Goal: Check status

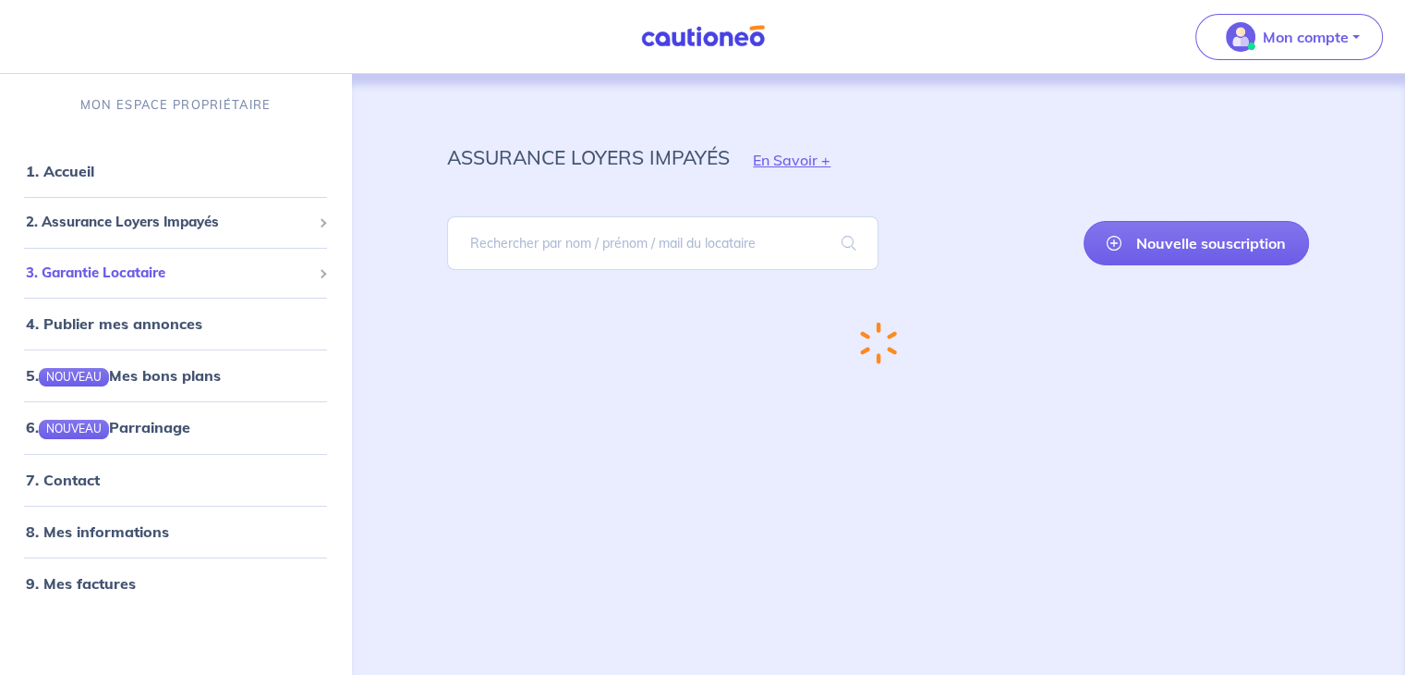
click at [232, 270] on span "3. Garantie Locataire" at bounding box center [169, 272] width 286 height 21
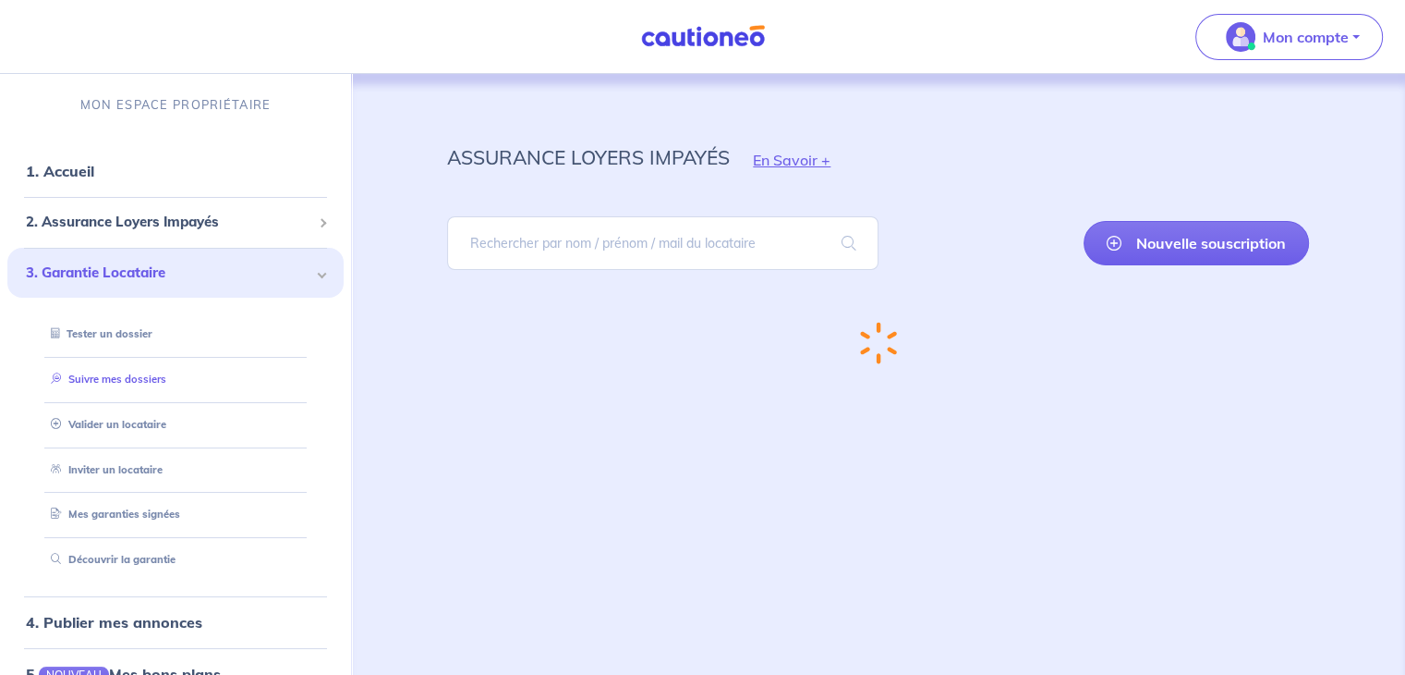
click at [152, 376] on link "Suivre mes dossiers" at bounding box center [104, 378] width 123 height 13
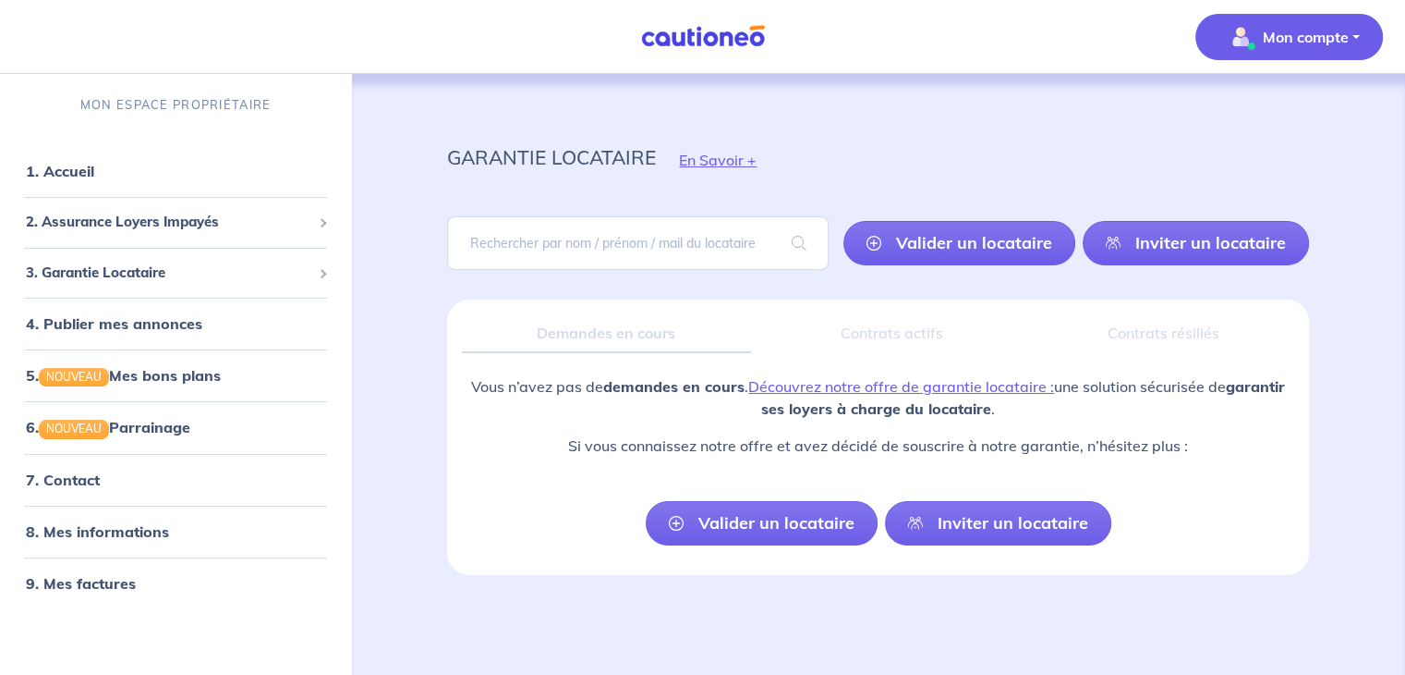
click at [1332, 32] on p "Mon compte" at bounding box center [1306, 37] width 86 height 22
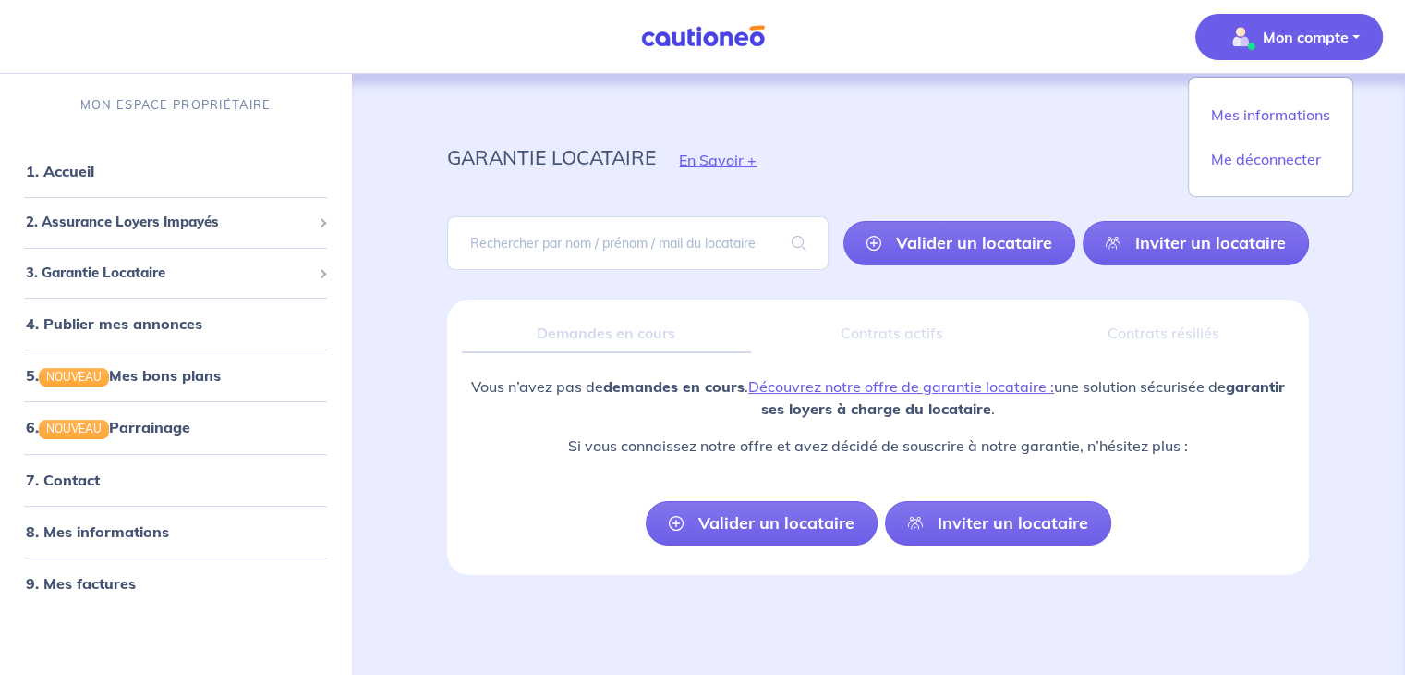
click at [1332, 32] on p "Mon compte" at bounding box center [1306, 37] width 86 height 22
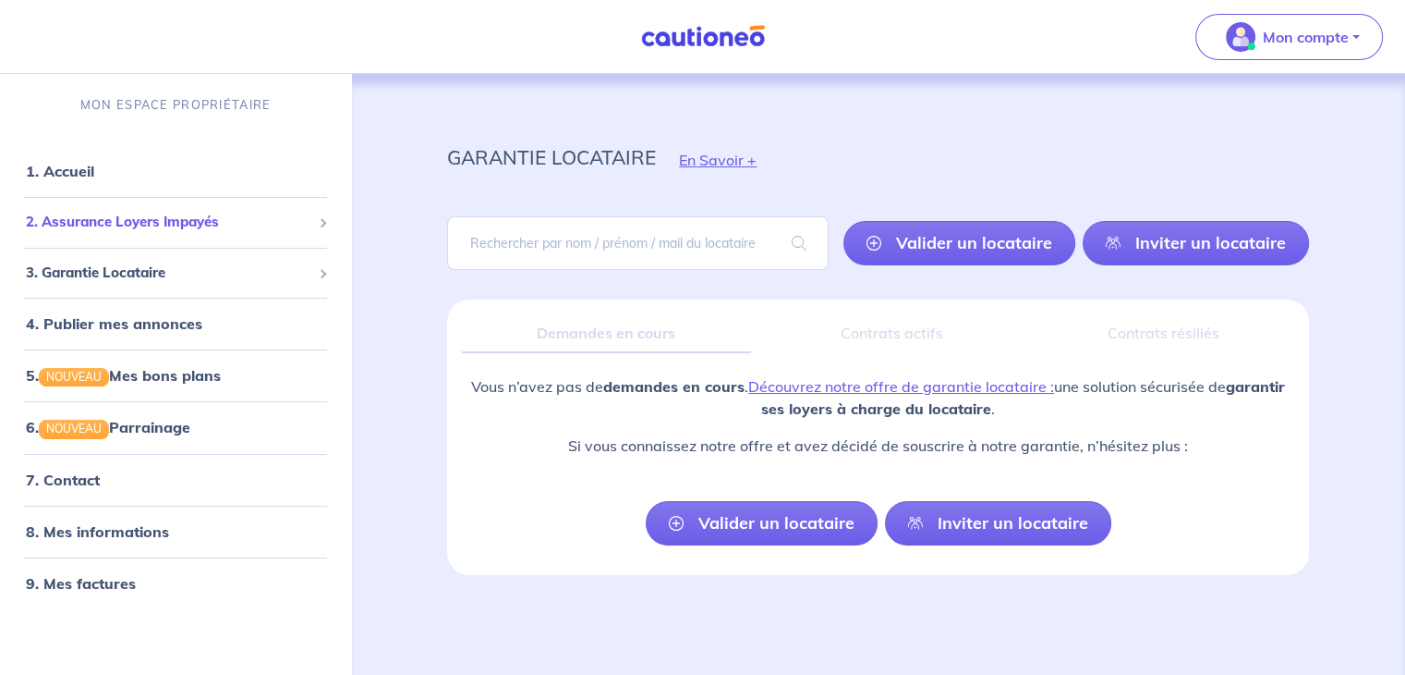
click at [300, 225] on span "2. Assurance Loyers Impayés" at bounding box center [169, 222] width 286 height 21
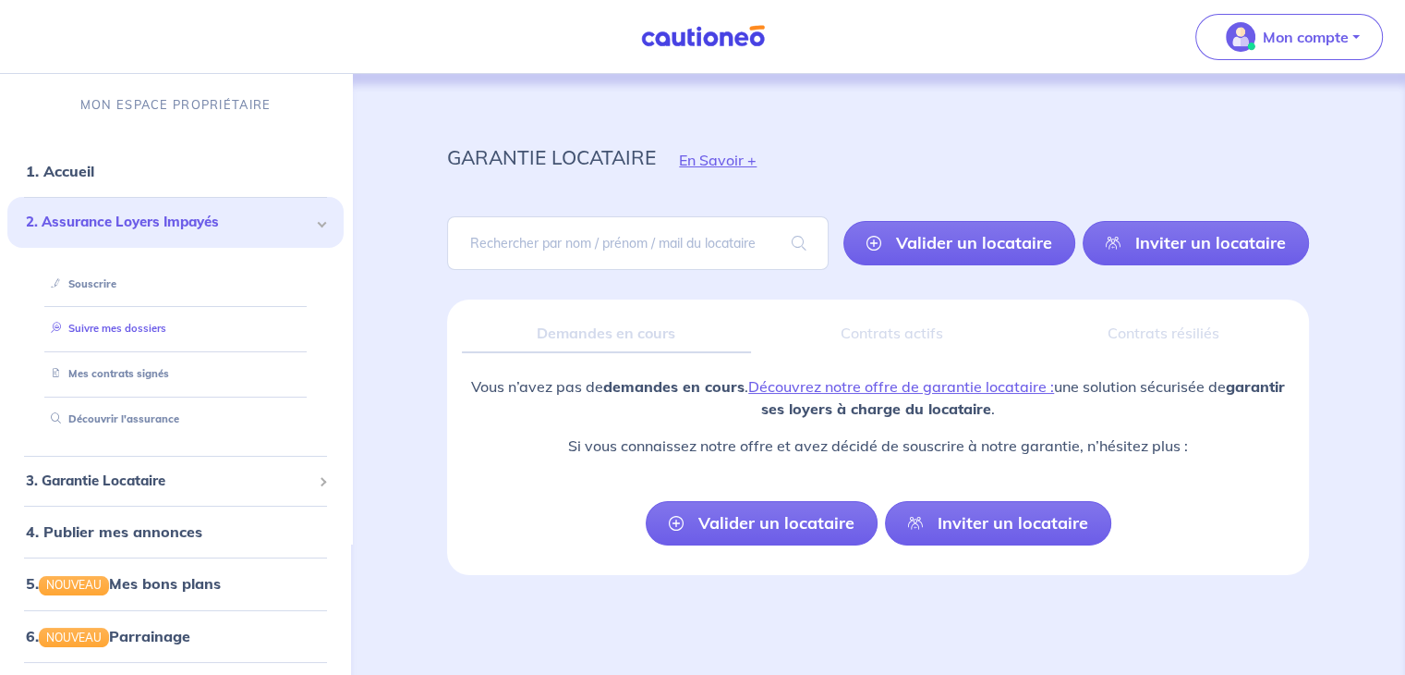
click at [152, 330] on link "Suivre mes dossiers" at bounding box center [104, 328] width 123 height 13
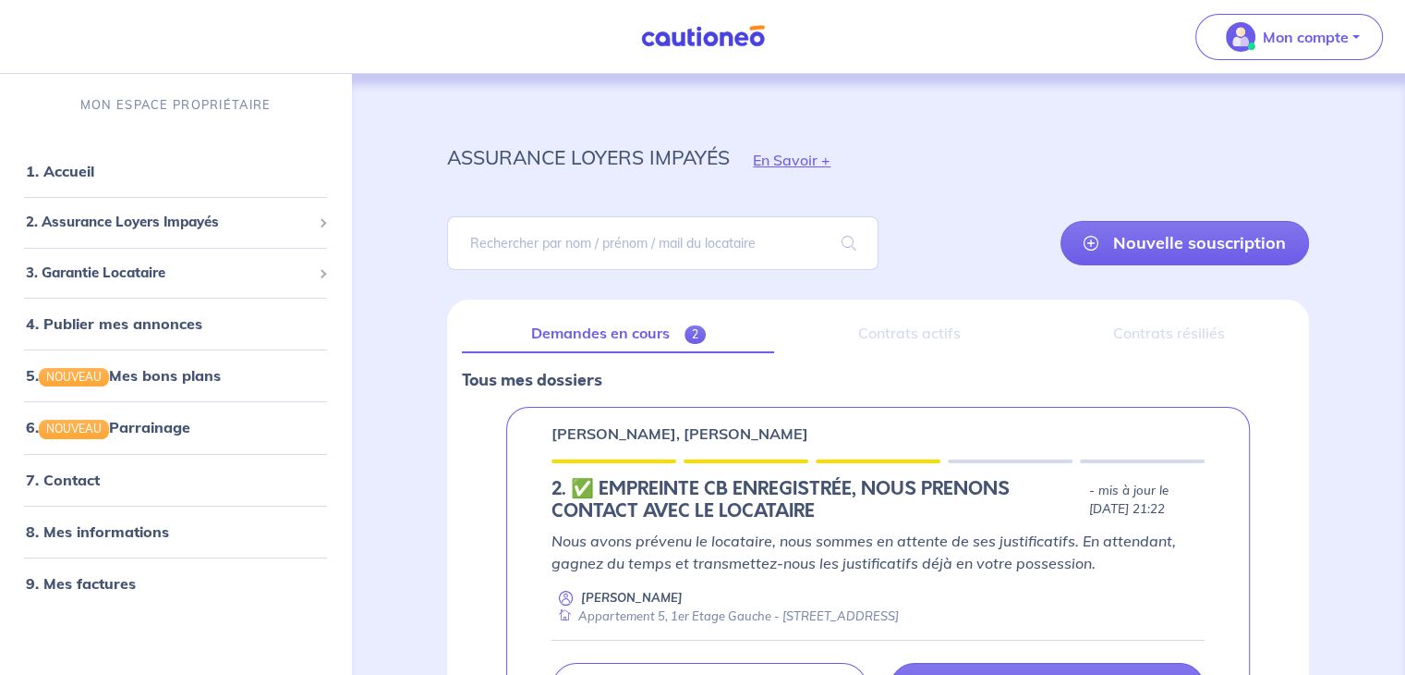
scroll to position [92, 0]
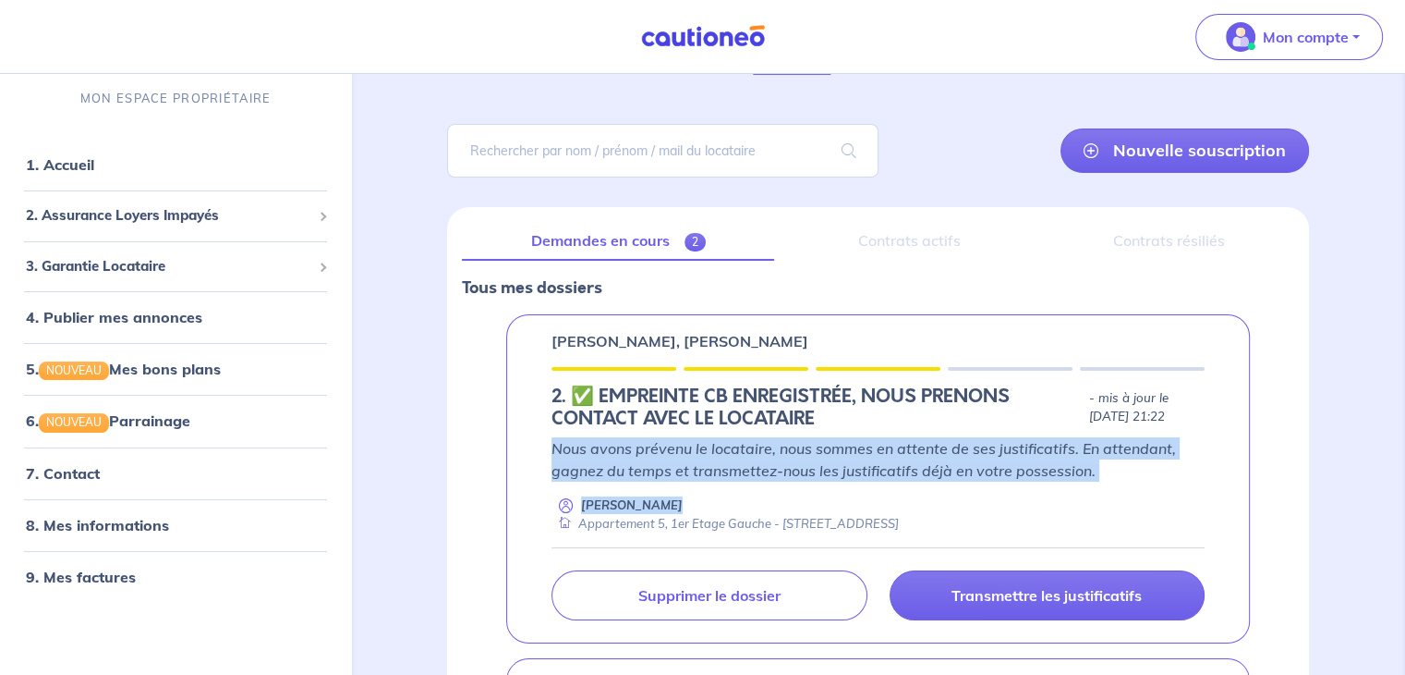
drag, startPoint x: 554, startPoint y: 448, endPoint x: 1114, endPoint y: 522, distance: 564.8
click at [1114, 522] on div "Nous avons prévenu le locataire, nous sommes en attente de ses justificatifs. E…" at bounding box center [878, 484] width 653 height 95
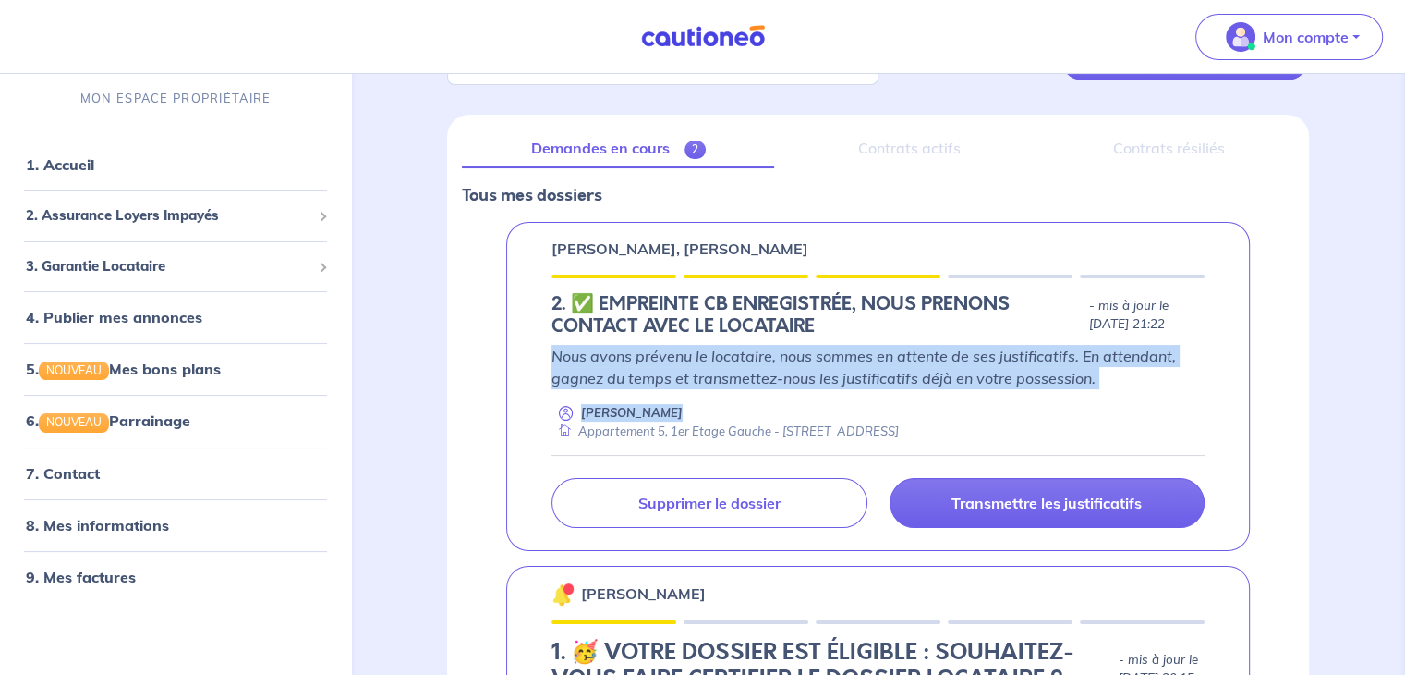
click at [913, 371] on p "Nous avons prévenu le locataire, nous sommes en attente de ses justificatifs. E…" at bounding box center [878, 367] width 653 height 44
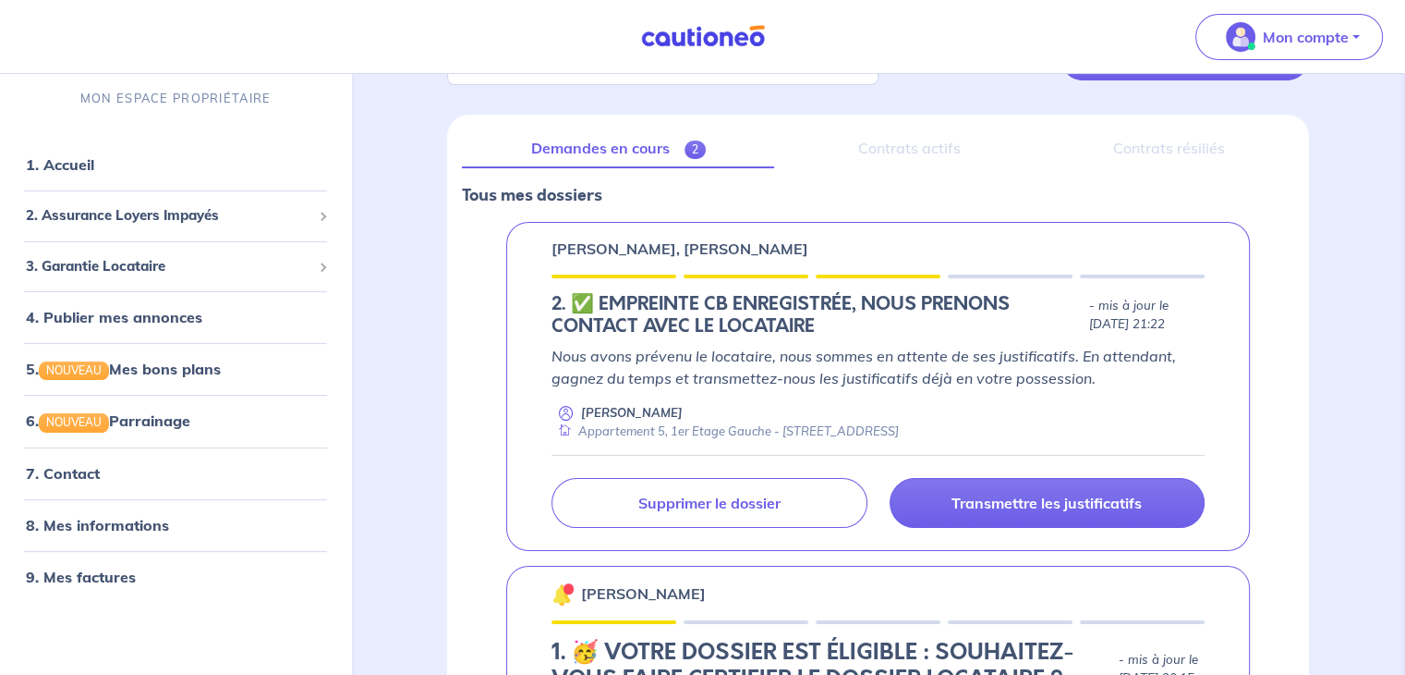
drag, startPoint x: 877, startPoint y: 421, endPoint x: 1053, endPoint y: 422, distance: 176.5
click at [1053, 422] on div "[PERSON_NAME] Appartement 5, 1er Etage Gauche - [STREET_ADDRESS]" at bounding box center [878, 422] width 653 height 36
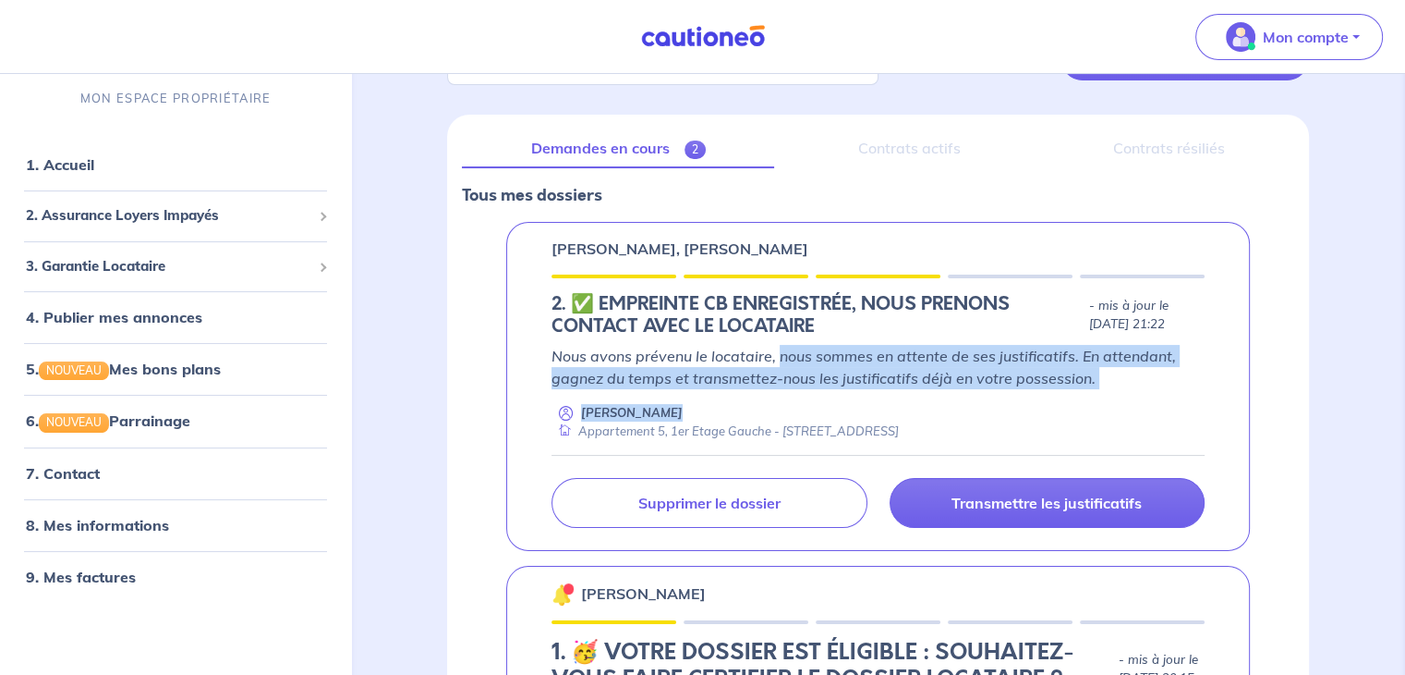
drag, startPoint x: 777, startPoint y: 354, endPoint x: 1089, endPoint y: 391, distance: 314.5
click at [1089, 391] on div "Nous avons prévenu le locataire, nous sommes en attente de ses justificatifs. E…" at bounding box center [878, 392] width 653 height 95
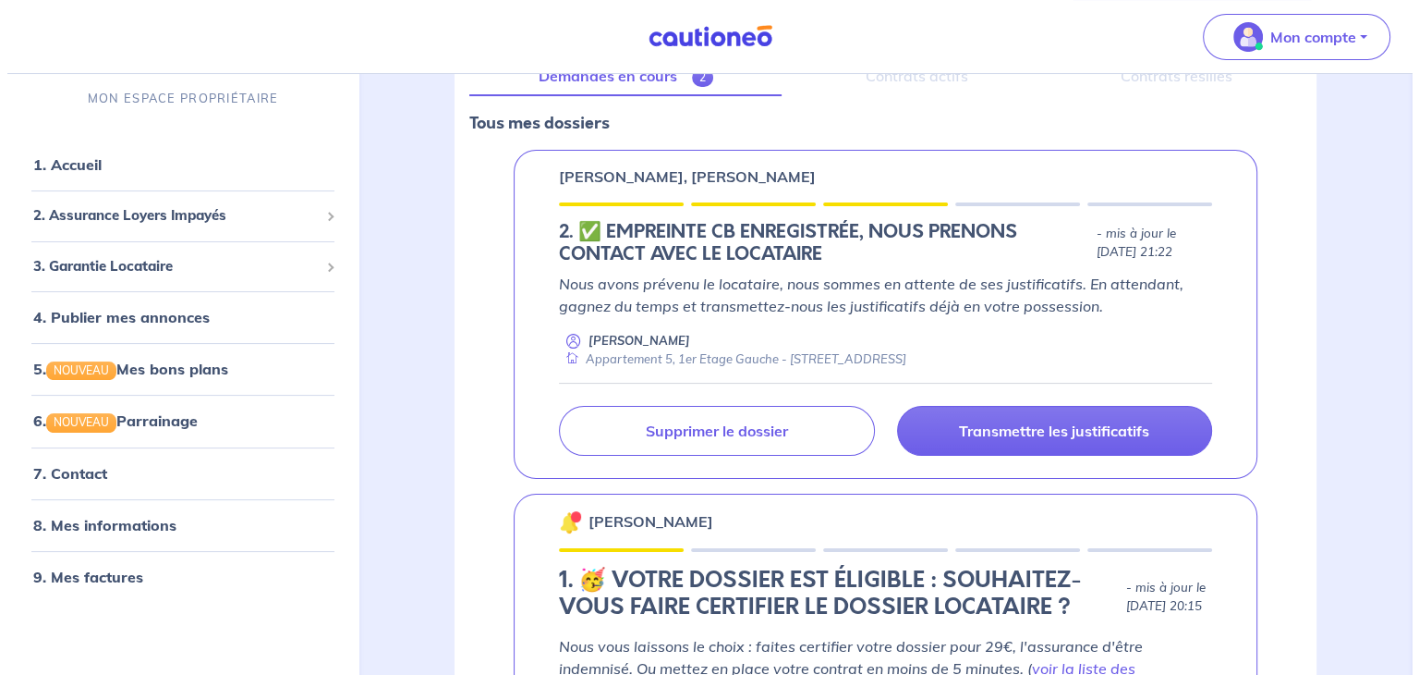
scroll to position [277, 0]
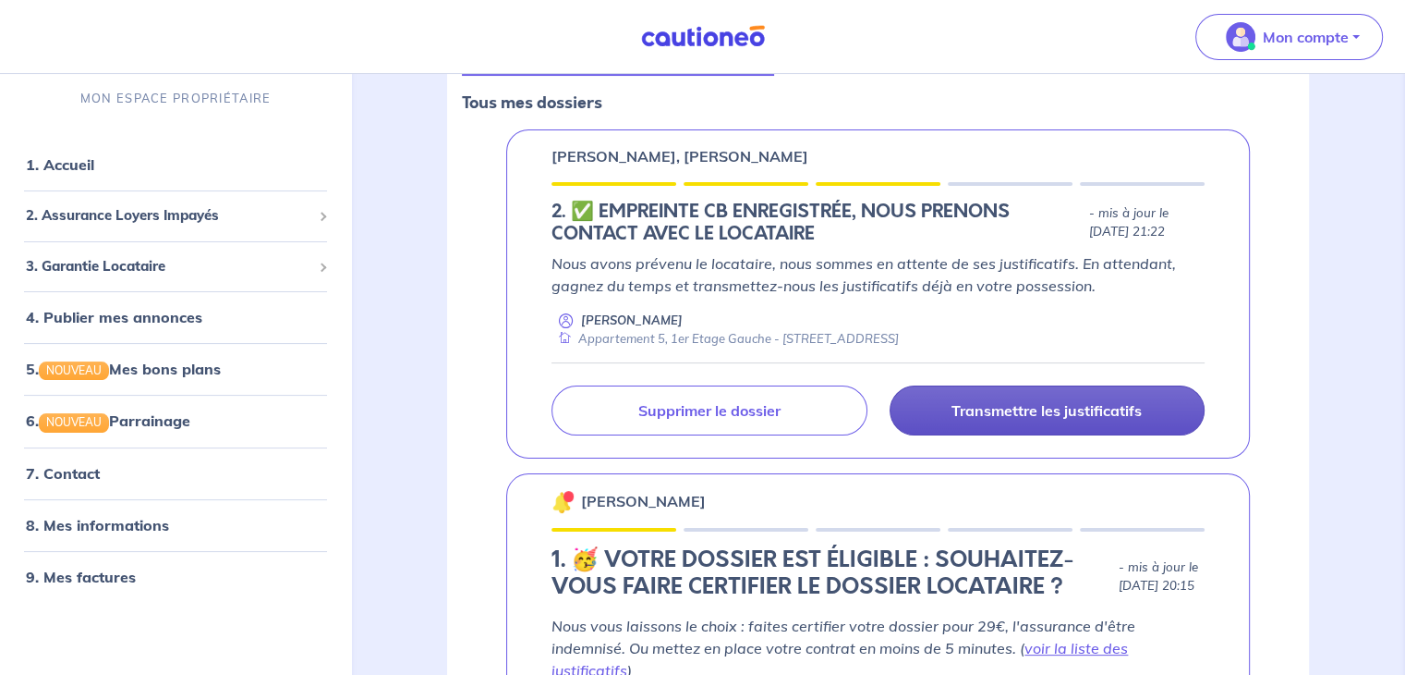
click at [1053, 411] on p "Transmettre les justificatifs" at bounding box center [1047, 410] width 190 height 18
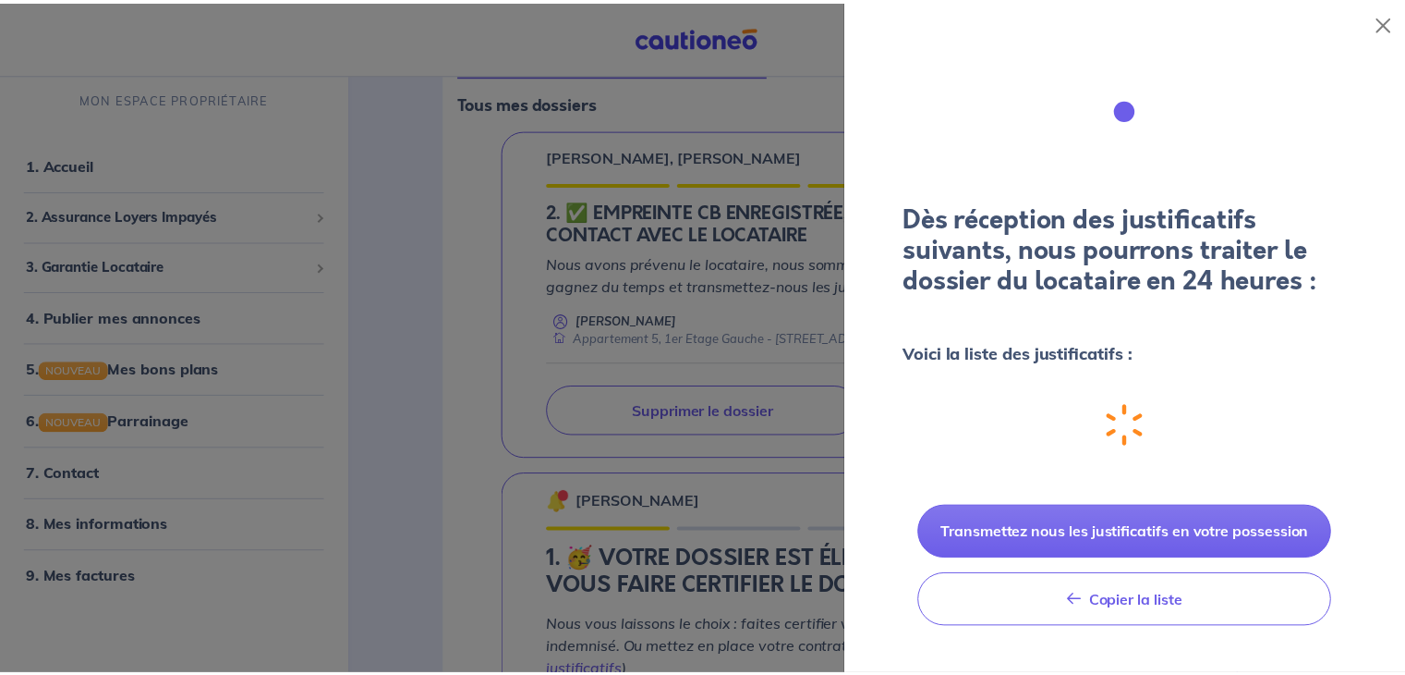
scroll to position [0, 0]
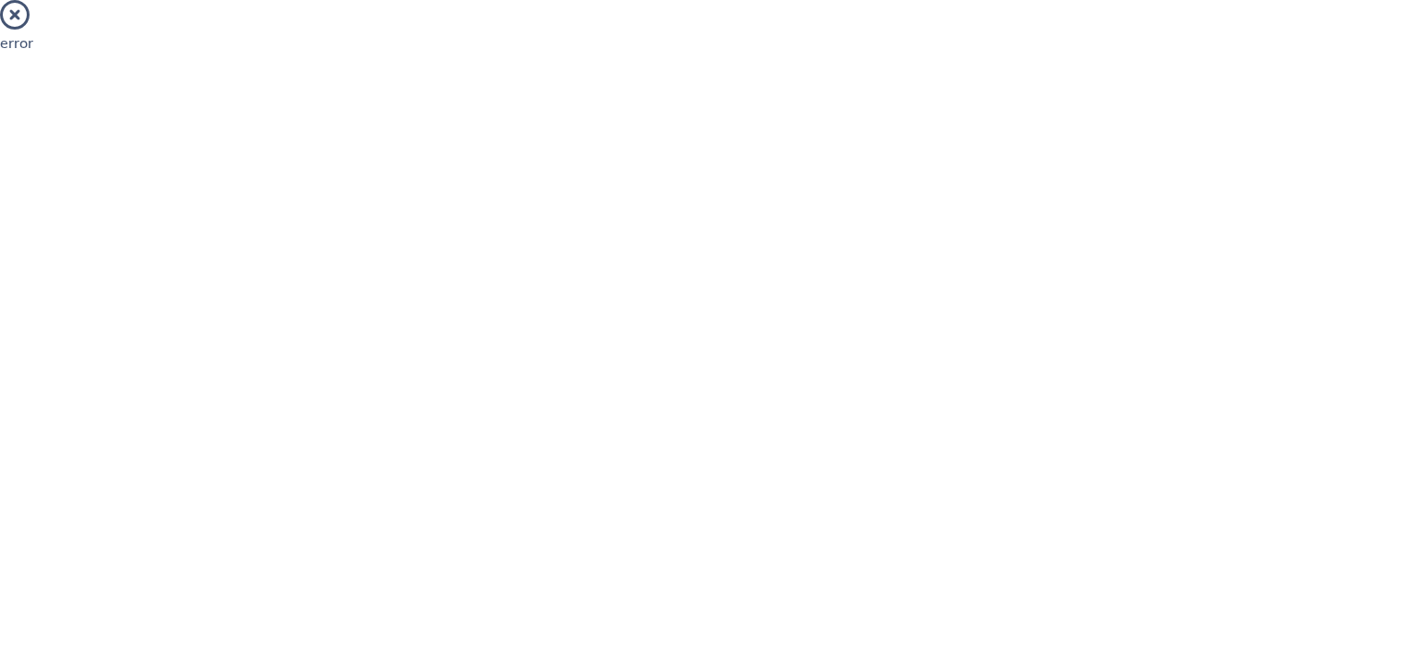
click at [11, 8] on icon at bounding box center [15, 15] width 30 height 30
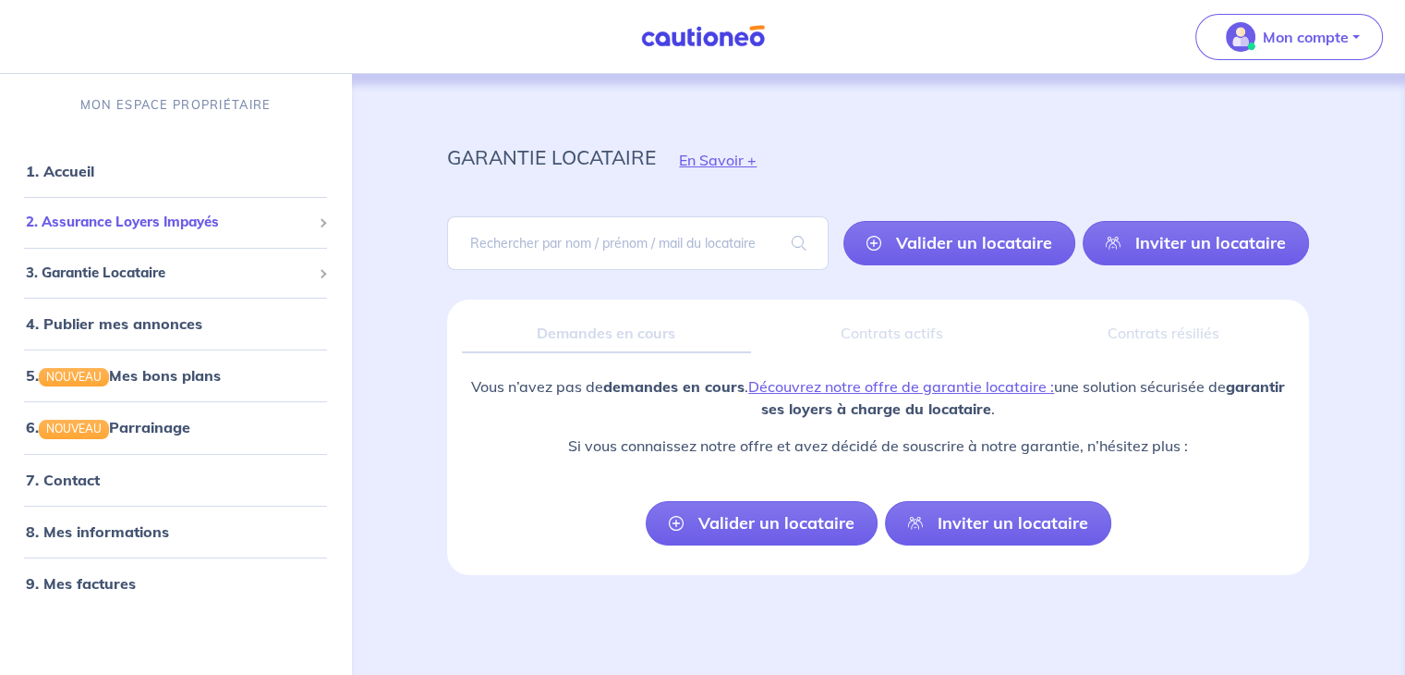
click at [182, 229] on span "2. Assurance Loyers Impayés" at bounding box center [169, 222] width 286 height 21
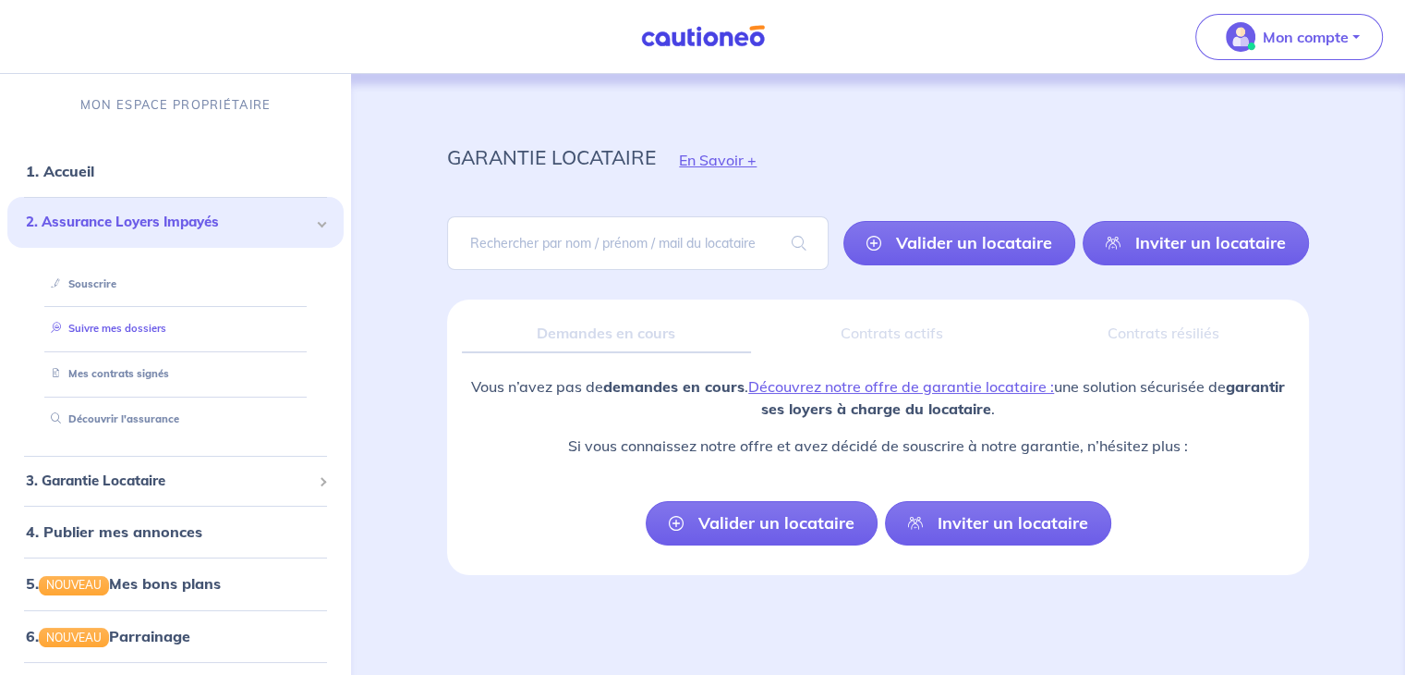
click at [131, 332] on link "Suivre mes dossiers" at bounding box center [104, 328] width 123 height 13
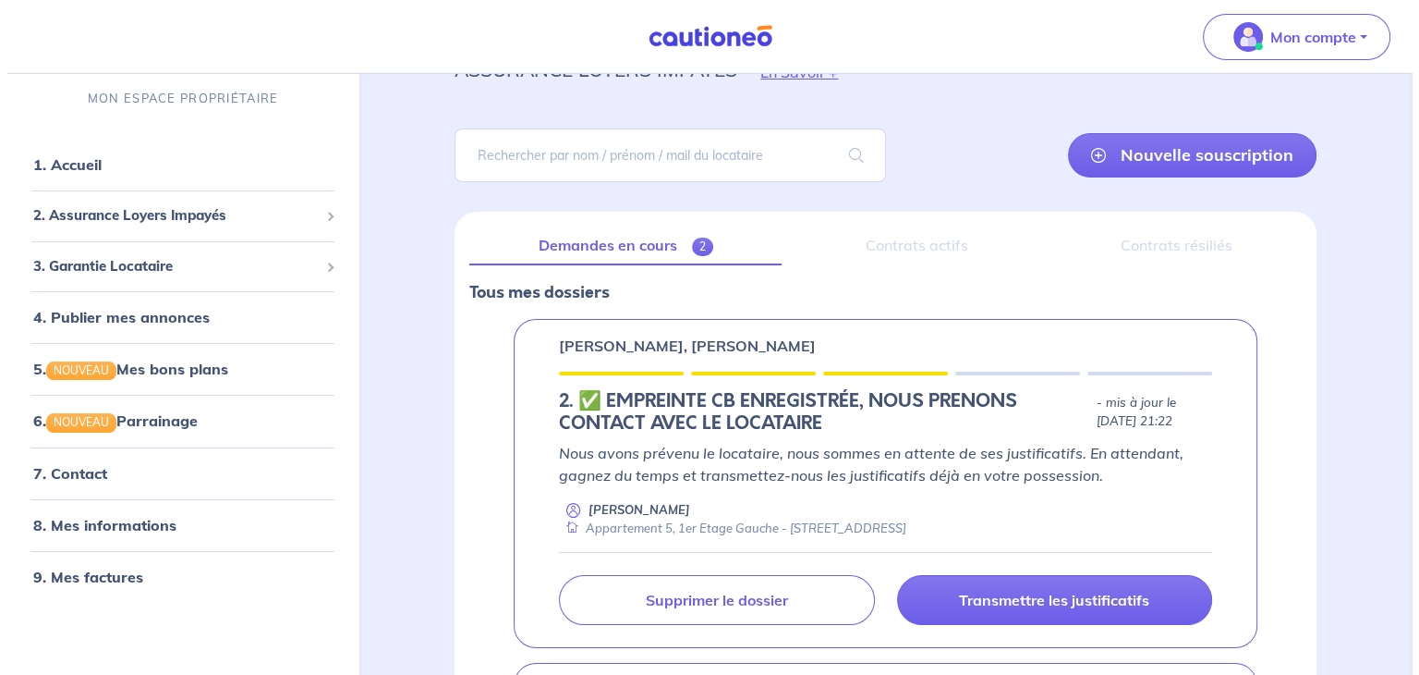
scroll to position [185, 0]
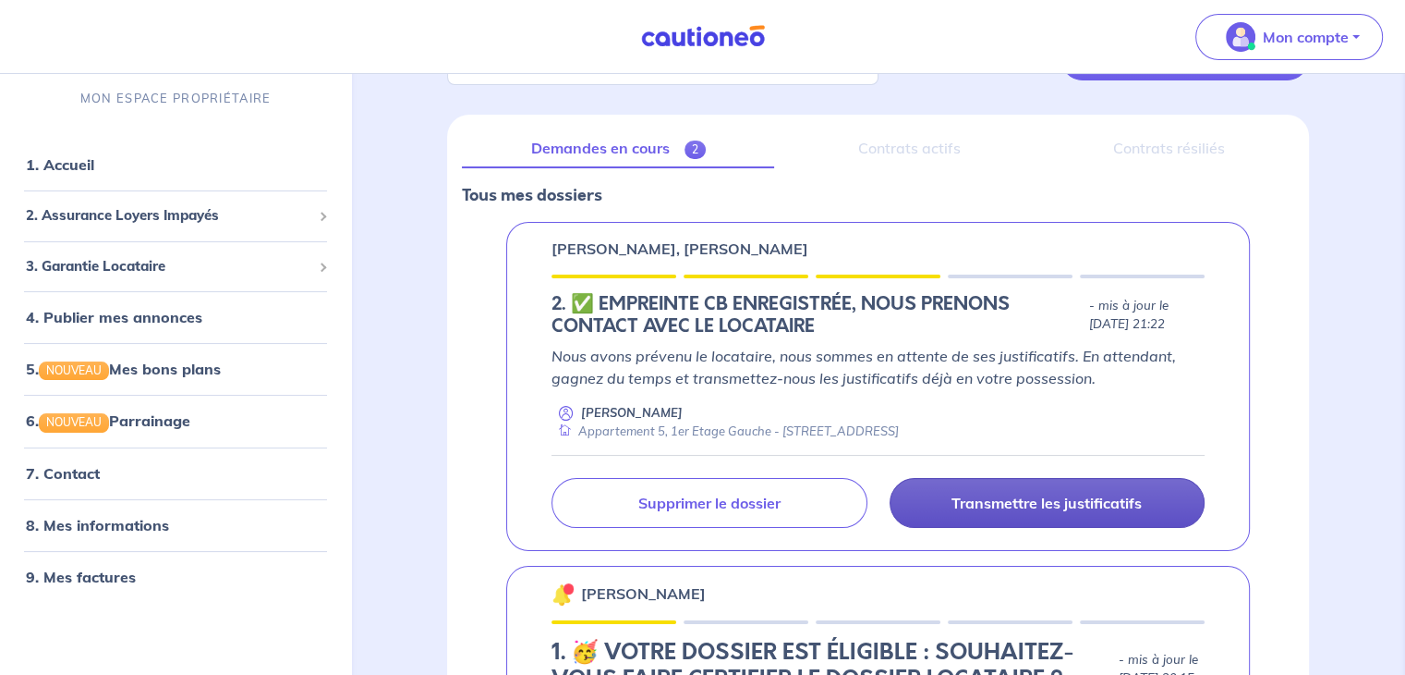
click at [1085, 512] on link "Transmettre les justificatifs" at bounding box center [1047, 503] width 315 height 50
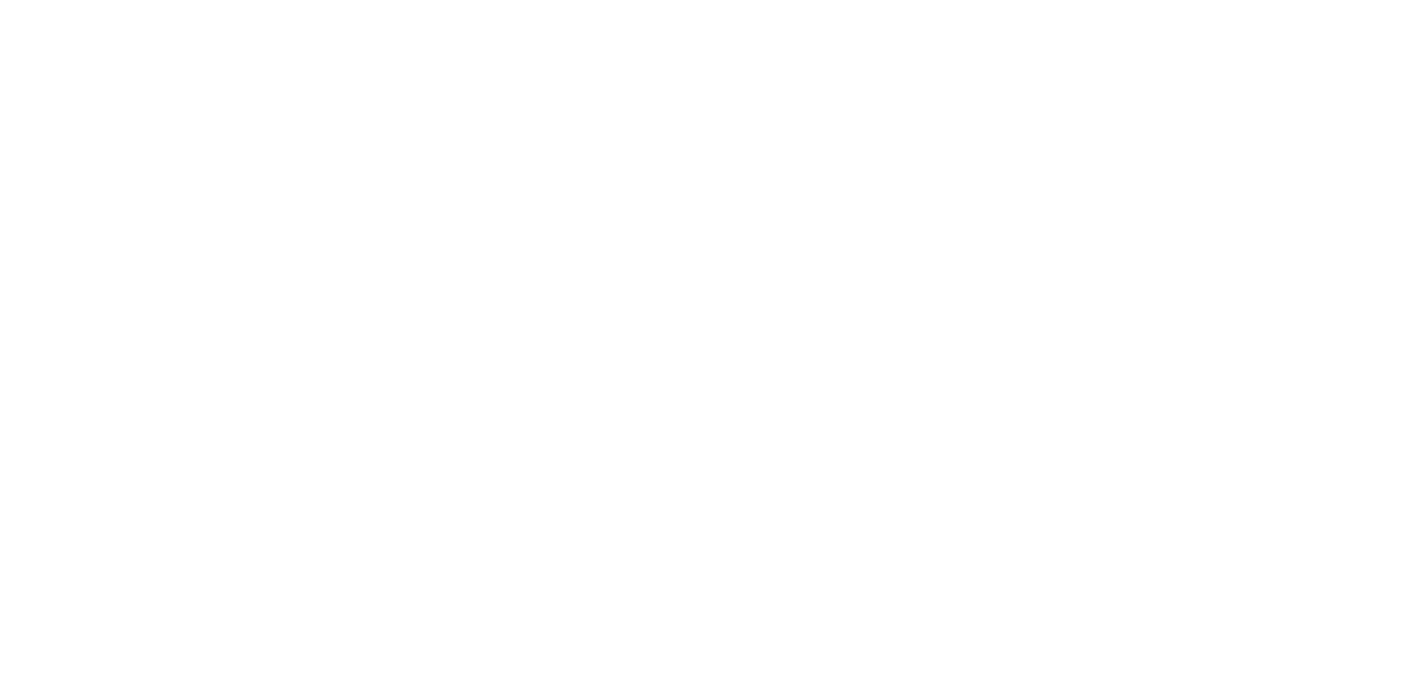
scroll to position [0, 0]
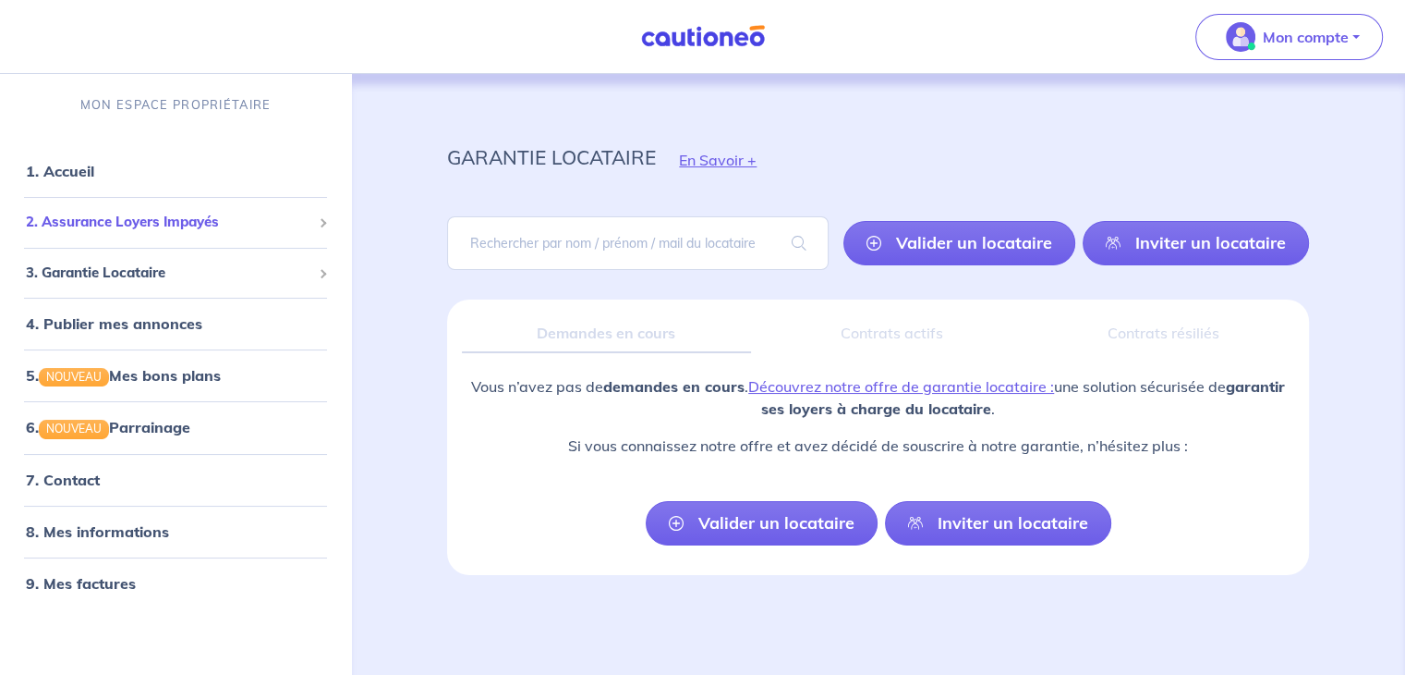
click at [140, 229] on span "2. Assurance Loyers Impayés" at bounding box center [169, 222] width 286 height 21
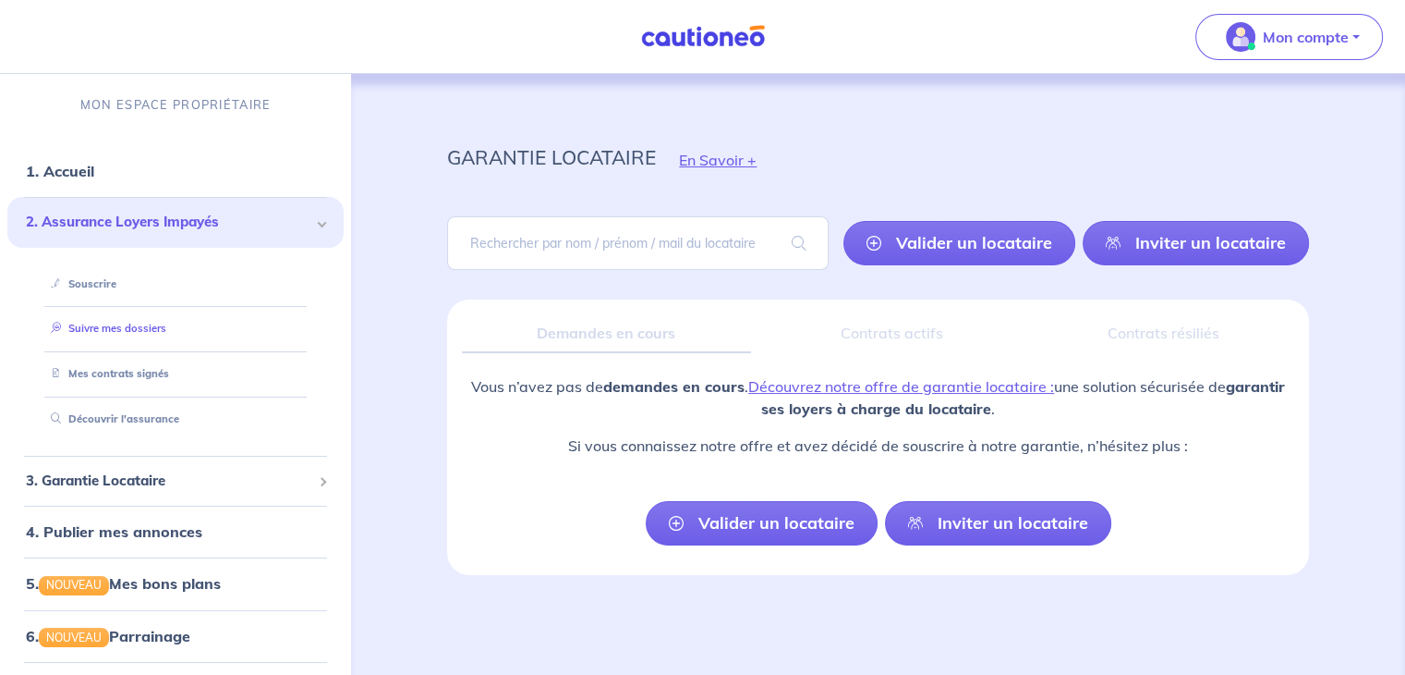
click at [127, 322] on link "Suivre mes dossiers" at bounding box center [104, 328] width 123 height 13
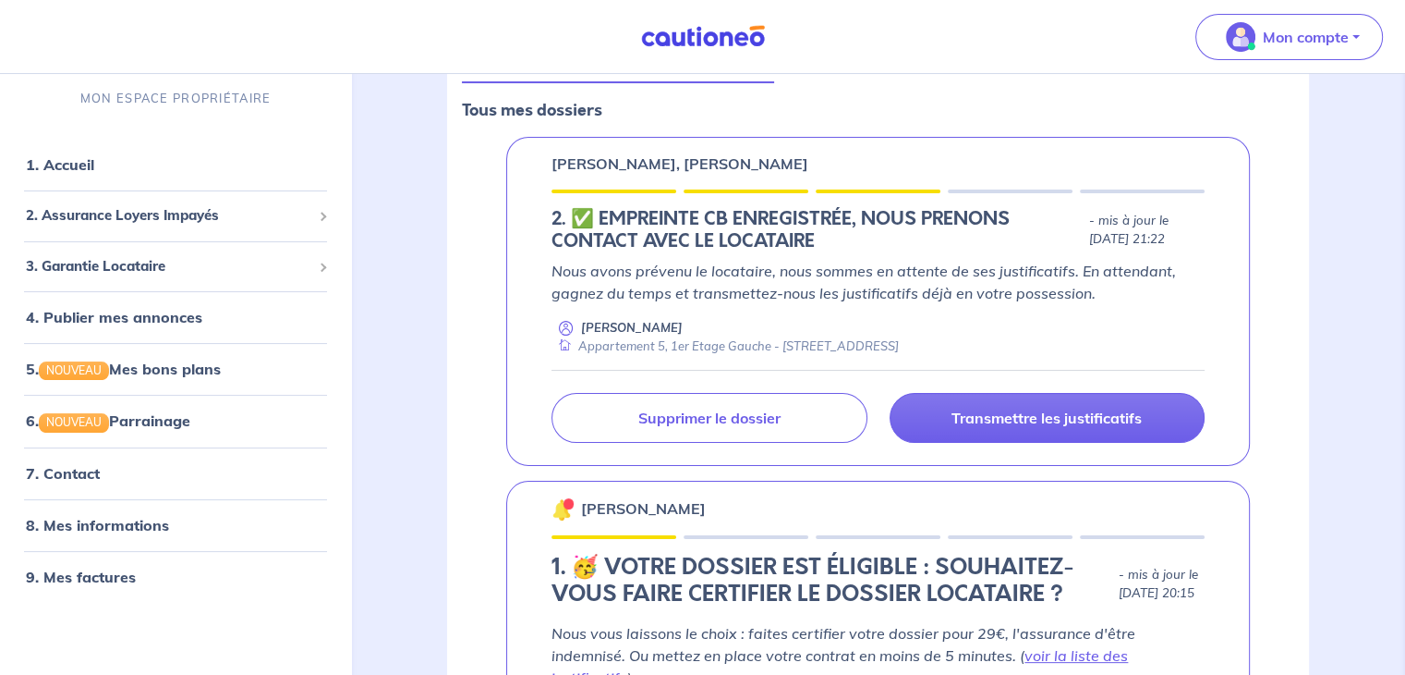
scroll to position [185, 0]
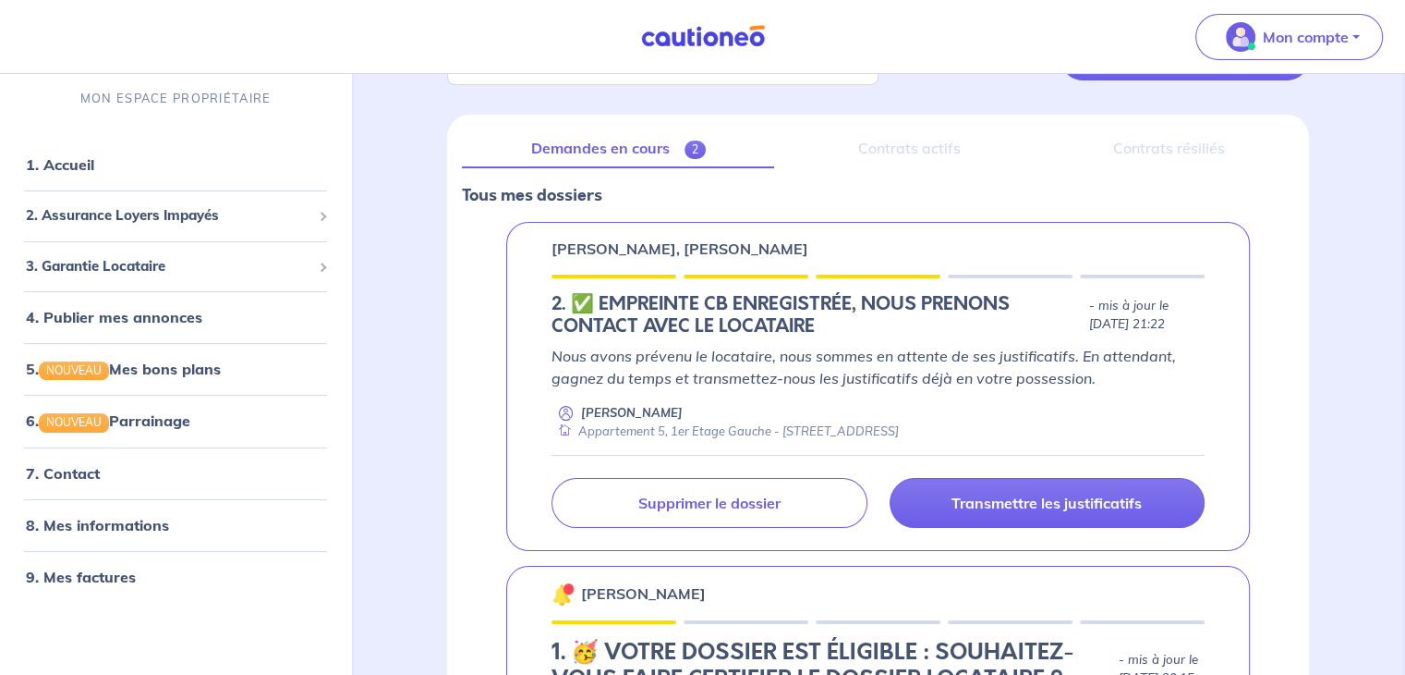
drag, startPoint x: 629, startPoint y: 344, endPoint x: 939, endPoint y: 429, distance: 321.0
click at [939, 429] on div "Nous avons prévenu le locataire, nous sommes en attente de ses justificatifs. E…" at bounding box center [878, 392] width 653 height 95
click at [899, 429] on div "Appartement 5, 1er Etage Gauche - [STREET_ADDRESS]" at bounding box center [725, 431] width 347 height 18
